Goal: Find specific page/section: Locate a particular part of the current website

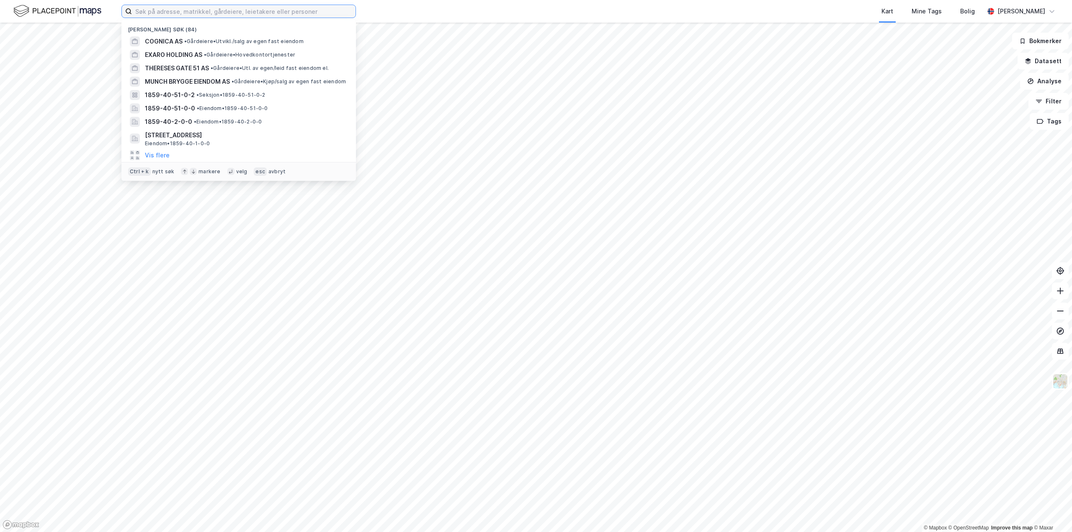
click at [164, 12] on input at bounding box center [244, 11] width 224 height 13
paste input "[STREET_ADDRESS]"
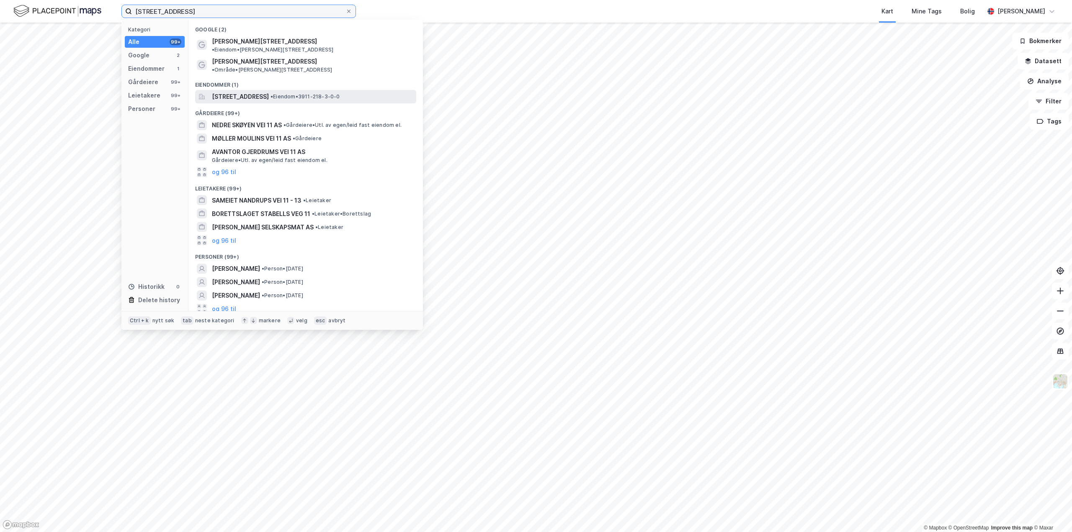
type input "[STREET_ADDRESS]"
click at [269, 92] on span "[STREET_ADDRESS]" at bounding box center [240, 97] width 57 height 10
